Goal: Find specific page/section: Find specific page/section

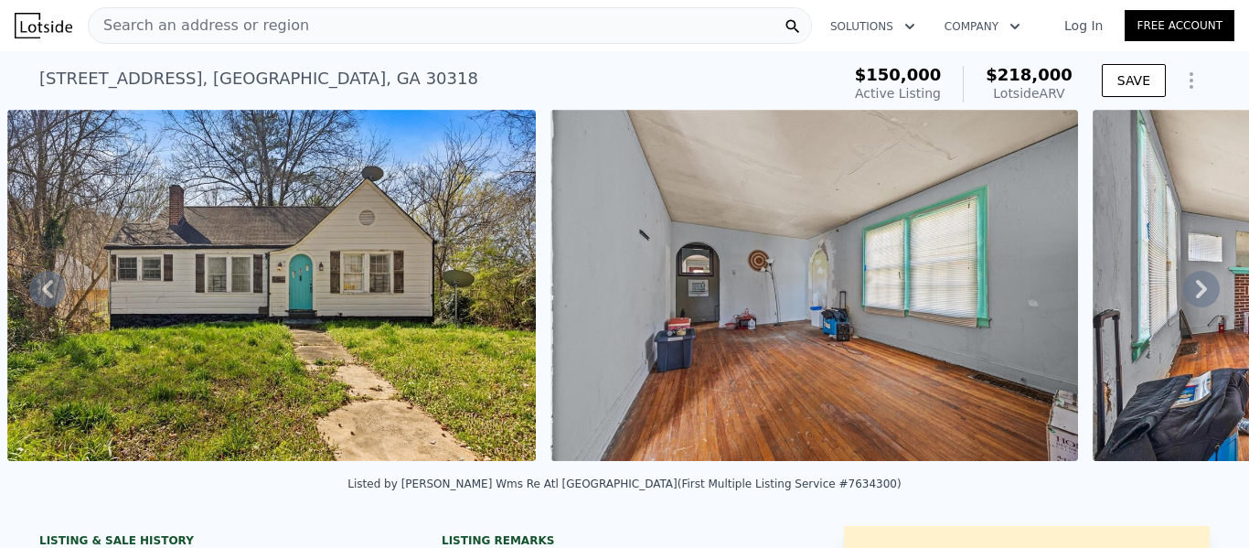
click at [246, 20] on span "Search an address or region" at bounding box center [199, 26] width 220 height 22
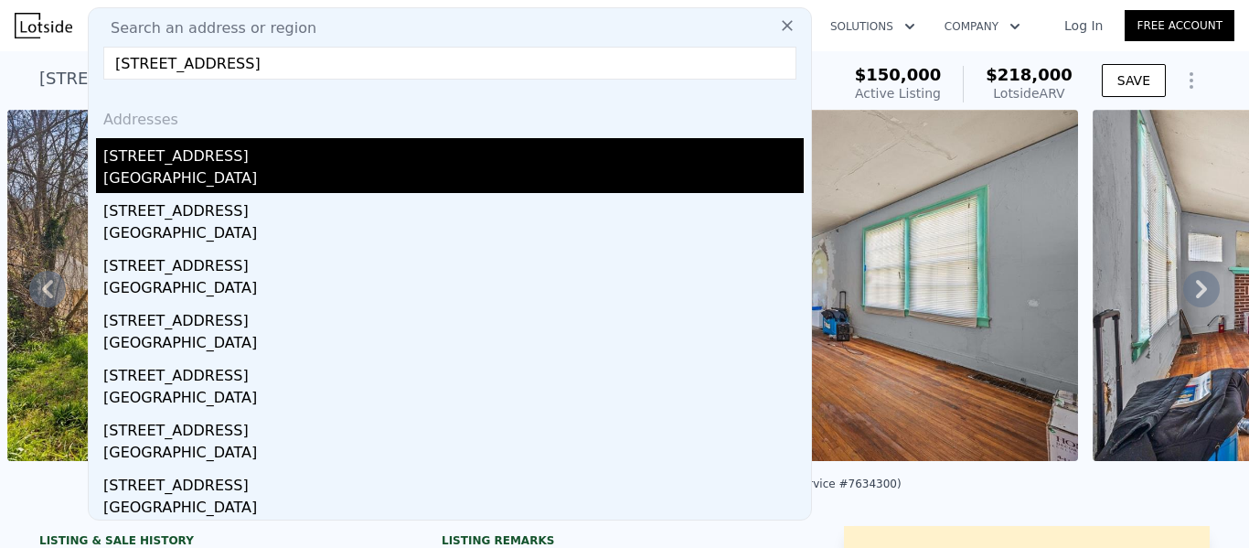
type input "[STREET_ADDRESS]"
click at [203, 178] on div "[GEOGRAPHIC_DATA]" at bounding box center [453, 180] width 700 height 26
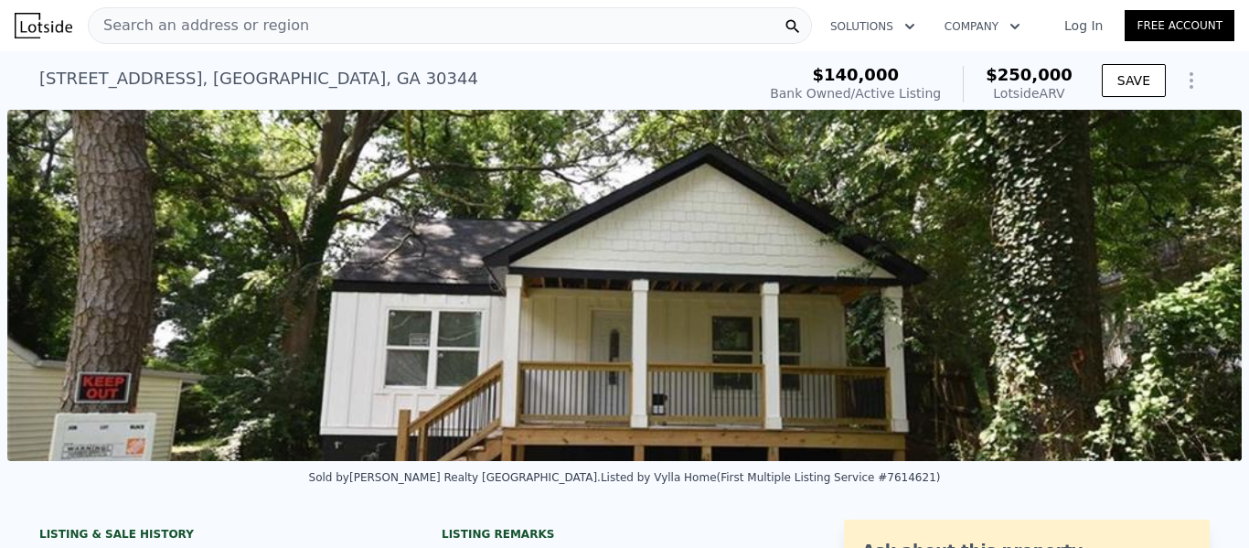
click at [240, 12] on div "Search an address or region" at bounding box center [199, 25] width 220 height 35
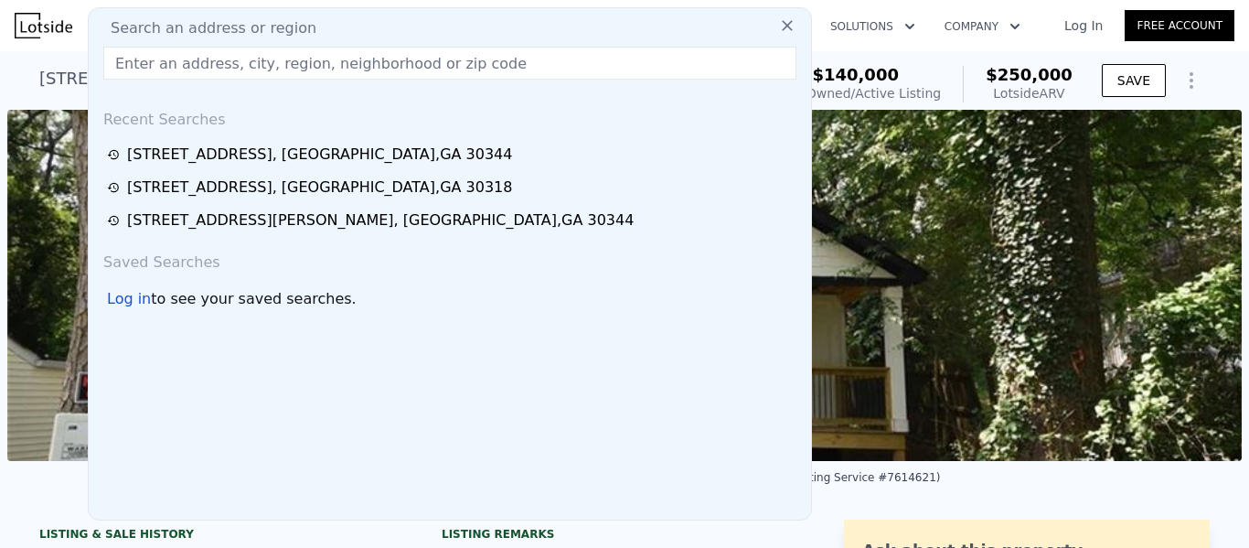
click at [185, 64] on input "text" at bounding box center [449, 63] width 693 height 33
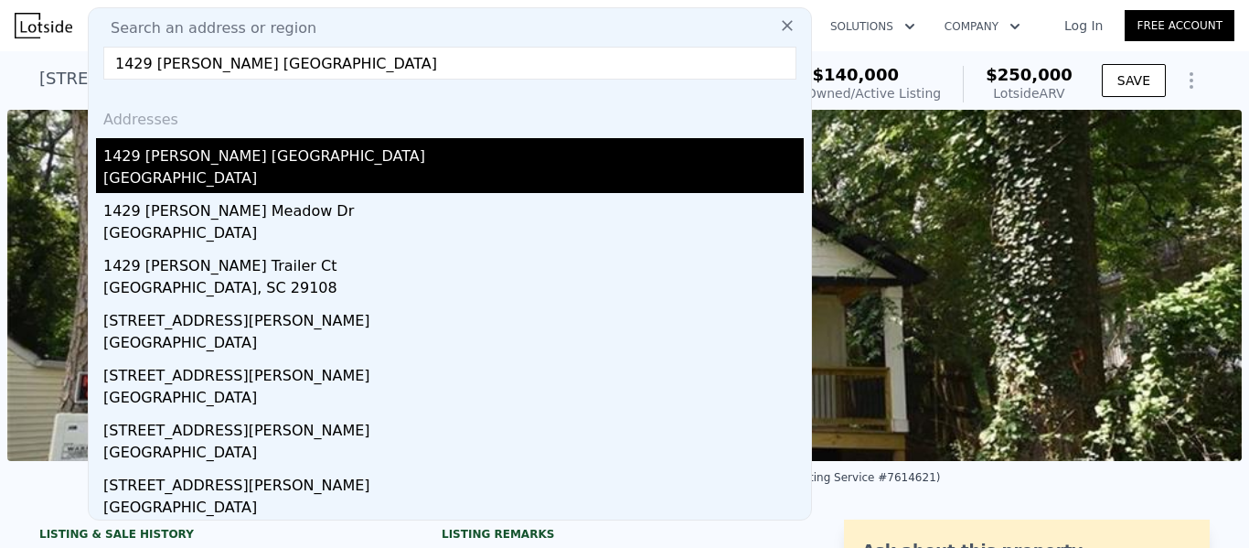
type input "1429 [PERSON_NAME] [GEOGRAPHIC_DATA]"
click at [222, 167] on div "[GEOGRAPHIC_DATA]" at bounding box center [453, 180] width 700 height 26
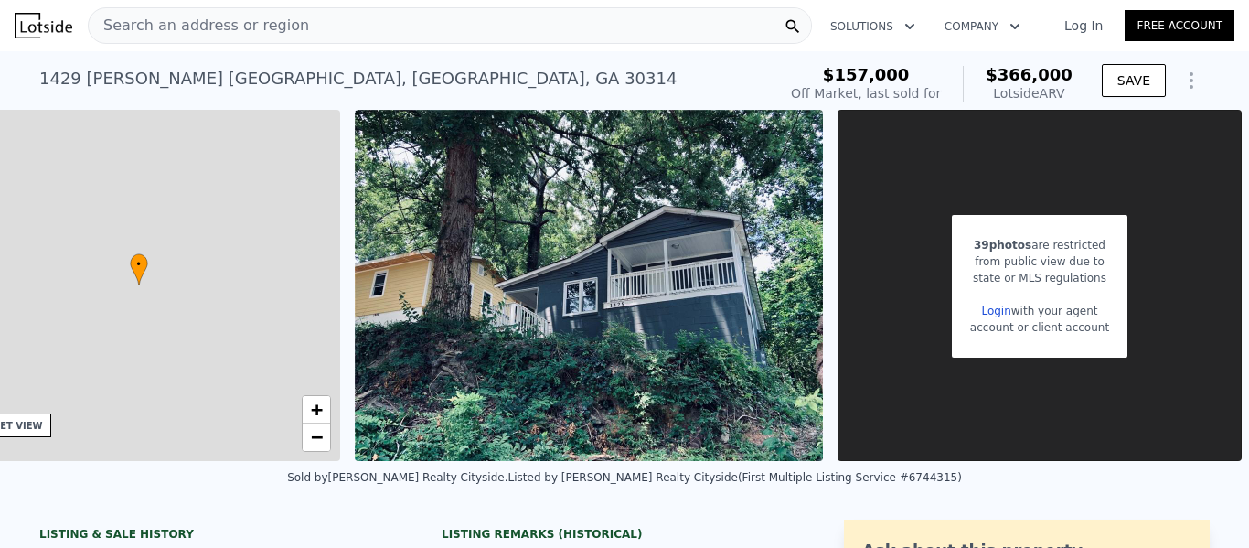
scroll to position [0, 503]
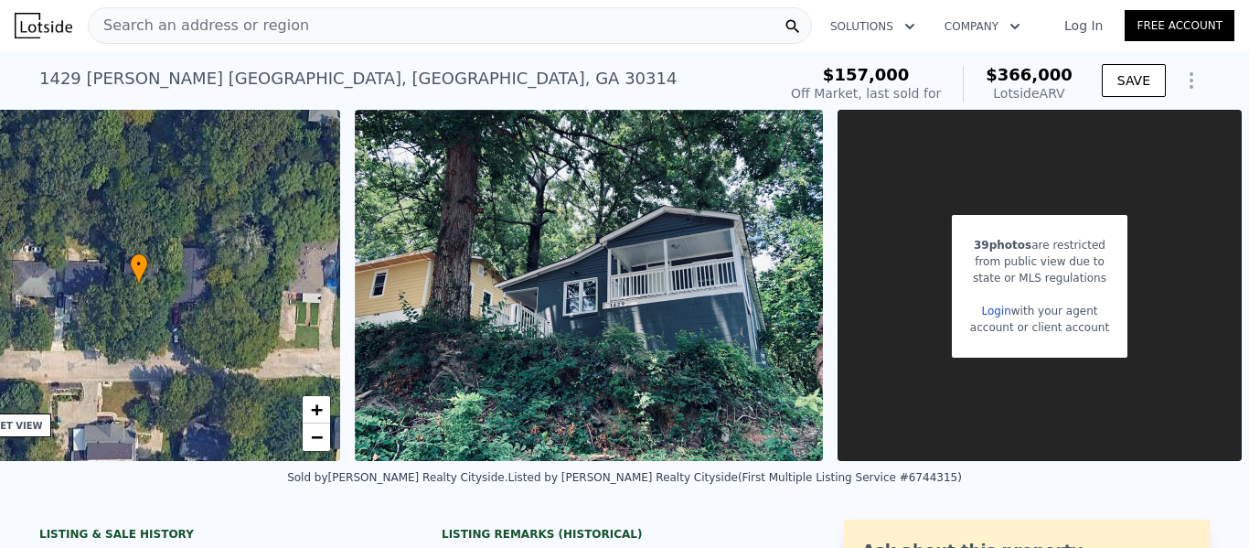
click at [575, 337] on img at bounding box center [589, 285] width 468 height 351
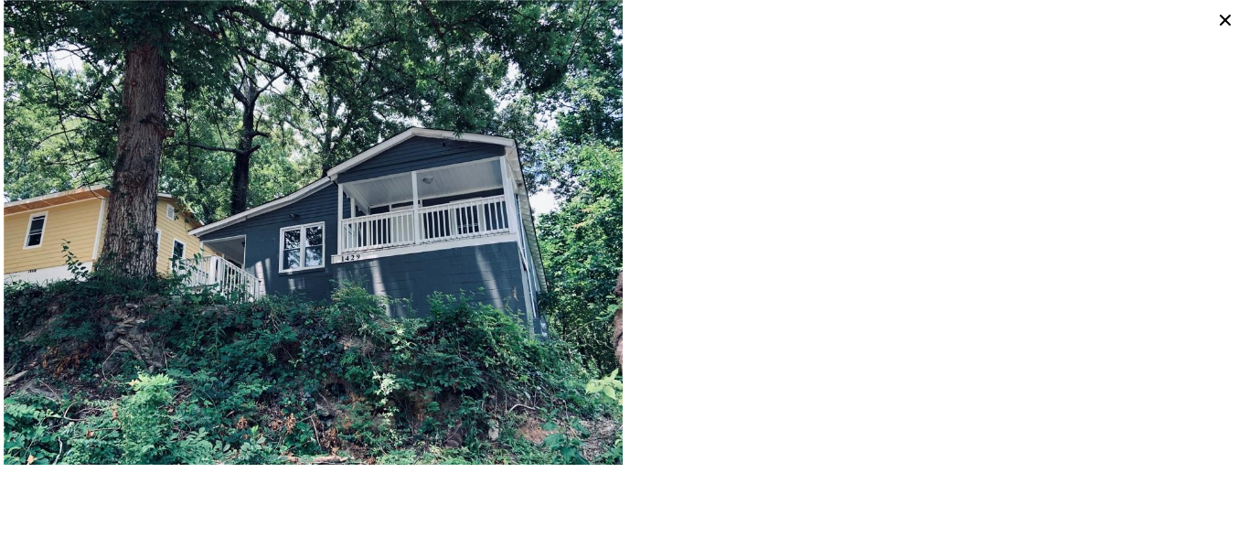
click at [765, 447] on div at bounding box center [935, 232] width 621 height 465
click at [570, 480] on div at bounding box center [624, 274] width 1249 height 548
click at [542, 333] on img at bounding box center [313, 232] width 619 height 465
click at [1224, 17] on icon at bounding box center [1226, 20] width 26 height 26
